Goal: Contribute content

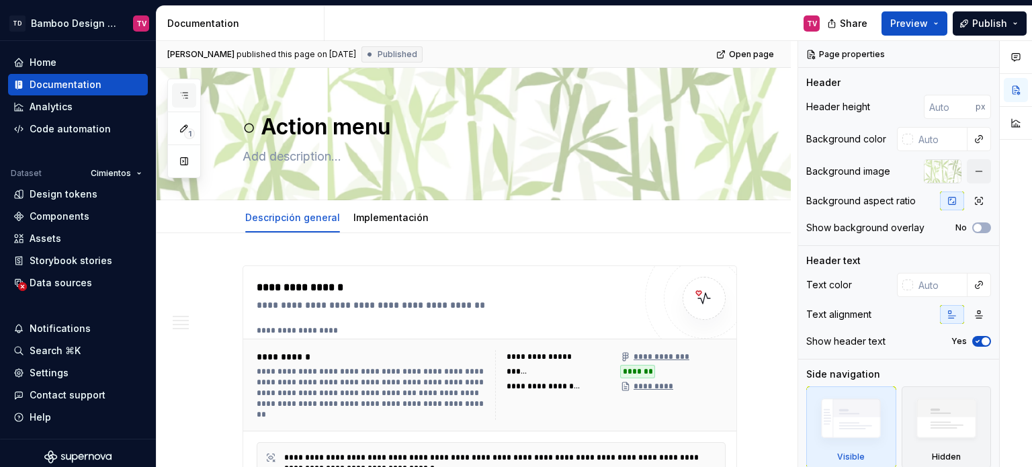
click at [185, 97] on icon "button" at bounding box center [184, 95] width 11 height 11
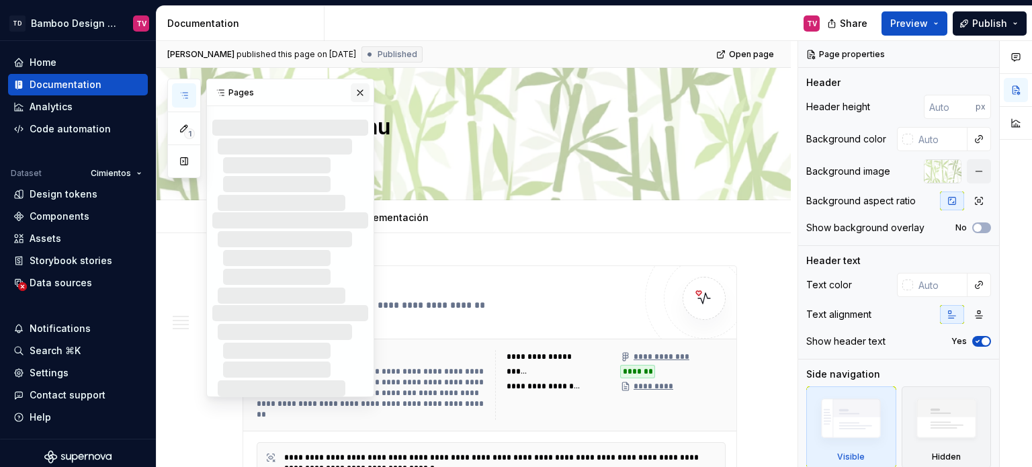
click at [360, 93] on button "button" at bounding box center [360, 92] width 19 height 19
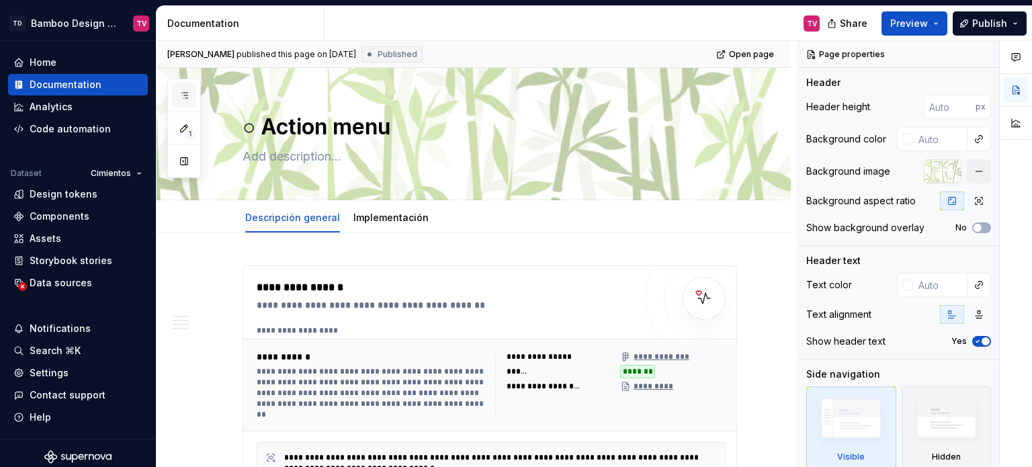
click at [191, 97] on button "button" at bounding box center [184, 95] width 24 height 24
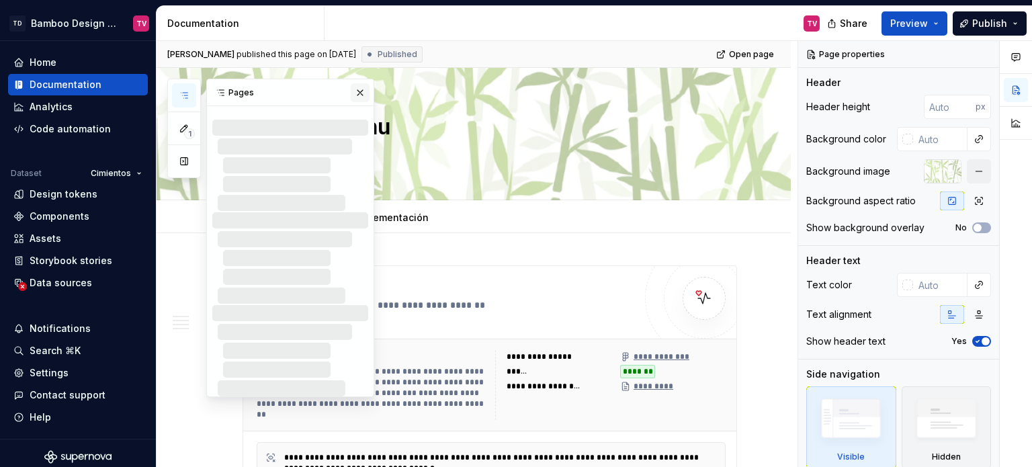
click at [358, 95] on button "button" at bounding box center [360, 92] width 19 height 19
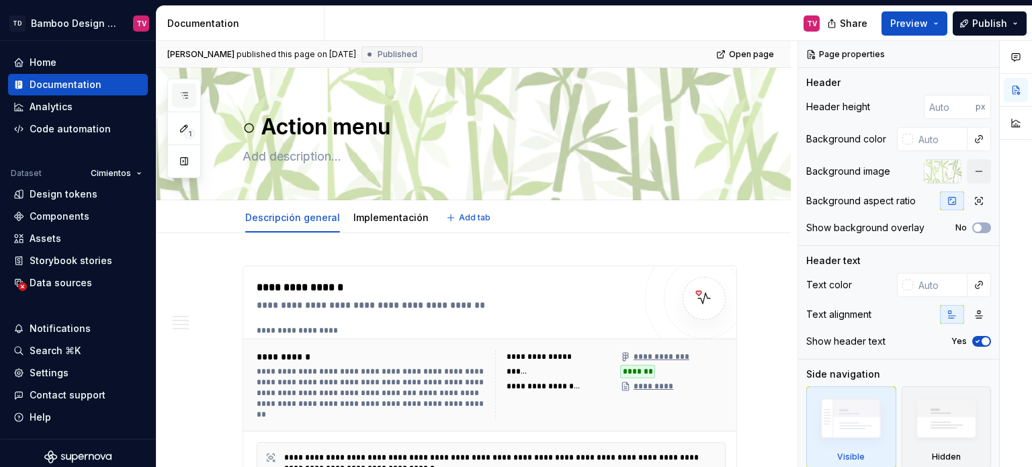
type textarea "*"
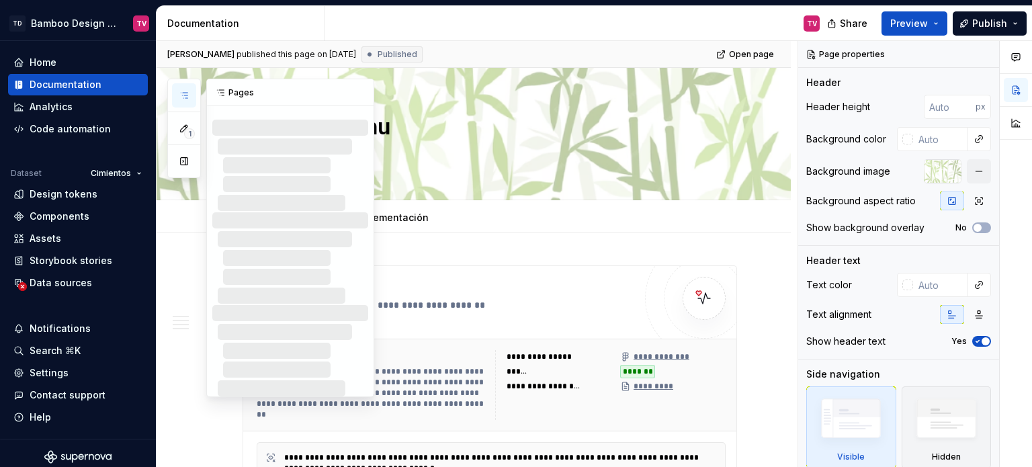
click at [183, 95] on icon "button" at bounding box center [184, 95] width 11 height 11
click at [185, 96] on icon "button" at bounding box center [184, 95] width 11 height 11
type textarea "*"
click at [190, 99] on button "button" at bounding box center [184, 95] width 24 height 24
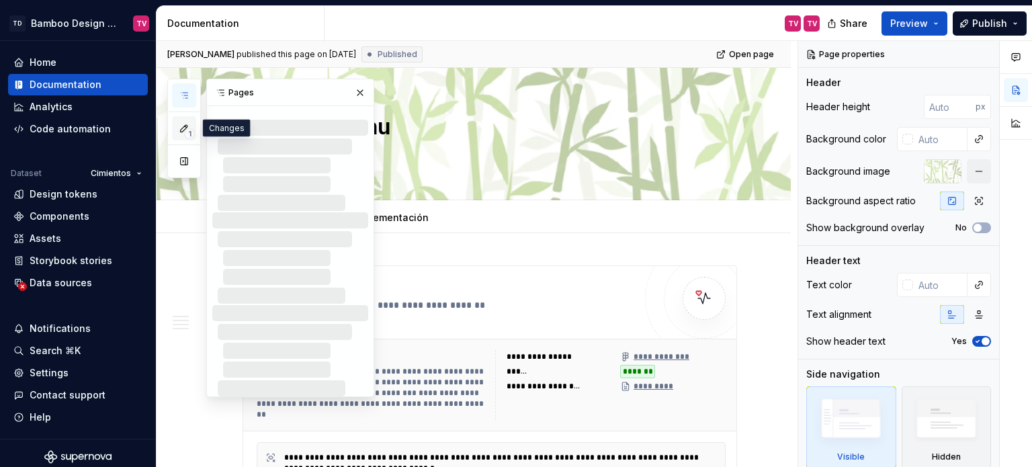
click at [185, 128] on span "1" at bounding box center [189, 133] width 11 height 11
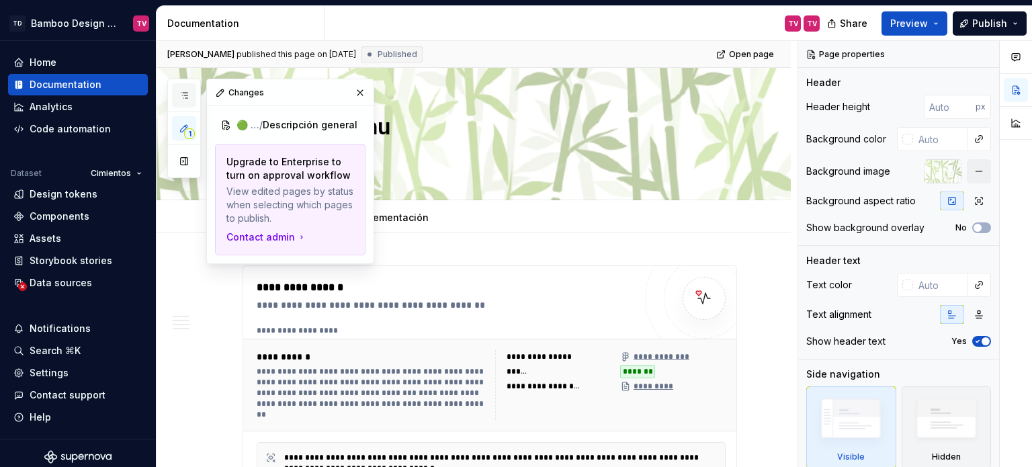
click at [190, 96] on button "button" at bounding box center [184, 95] width 24 height 24
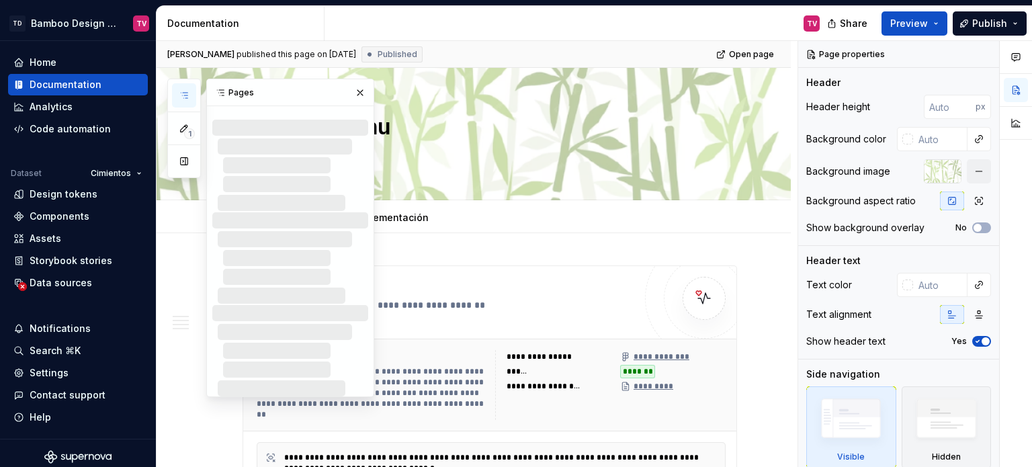
type textarea "*"
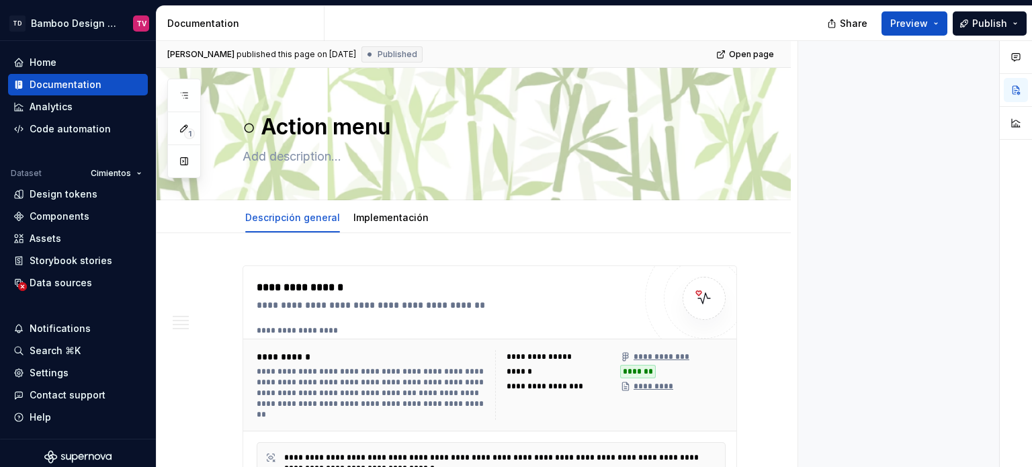
type textarea "*"
